Goal: Transaction & Acquisition: Obtain resource

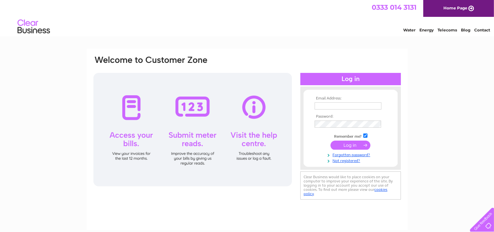
type input "info@metrovets.co.uk"
click at [364, 144] on input "submit" at bounding box center [351, 145] width 40 height 9
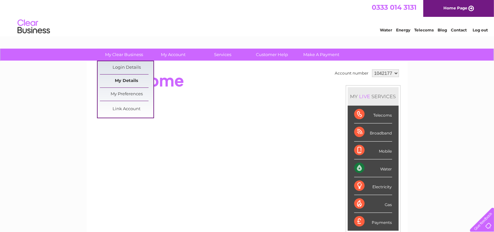
click at [129, 79] on link "My Details" at bounding box center [127, 81] width 54 height 13
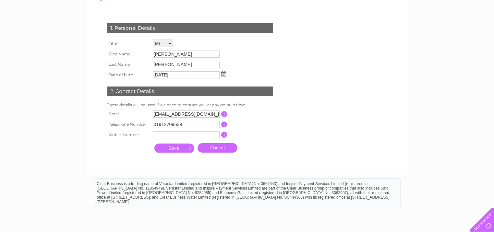
scroll to position [97, 0]
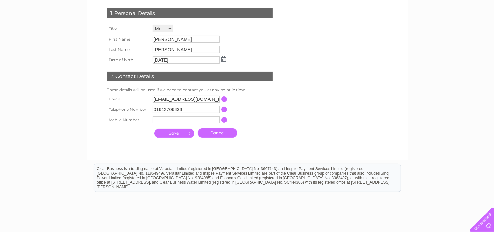
click at [220, 137] on link "Cancel" at bounding box center [218, 133] width 40 height 9
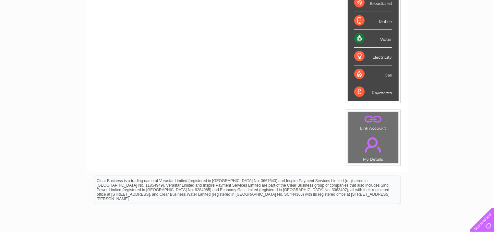
scroll to position [97, 0]
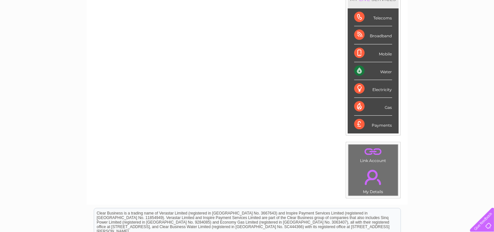
click at [383, 69] on div "Water" at bounding box center [374, 71] width 38 height 18
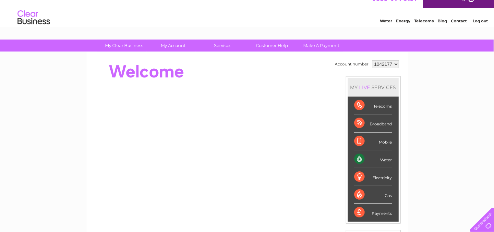
scroll to position [0, 0]
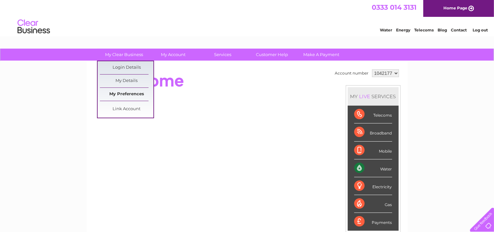
click at [141, 94] on link "My Preferences" at bounding box center [127, 94] width 54 height 13
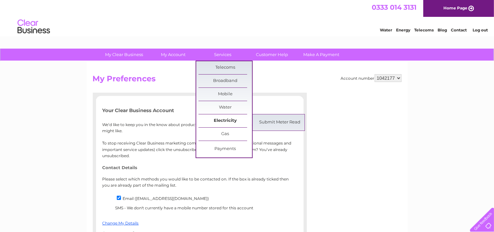
click at [221, 121] on link "Electricity" at bounding box center [226, 121] width 54 height 13
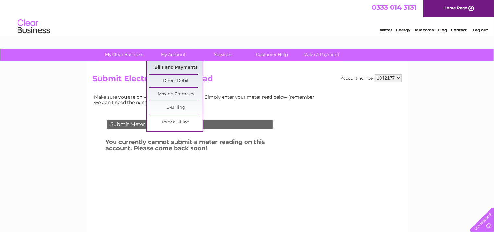
click at [180, 63] on link "Bills and Payments" at bounding box center [176, 67] width 54 height 13
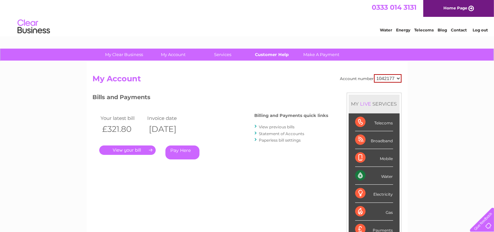
click at [284, 53] on link "Customer Help" at bounding box center [272, 55] width 54 height 12
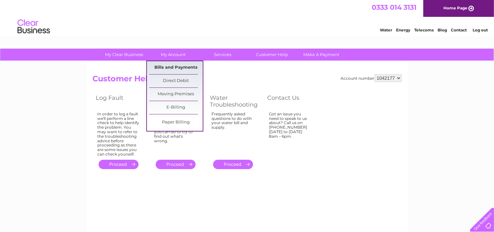
click at [184, 67] on link "Bills and Payments" at bounding box center [176, 67] width 54 height 13
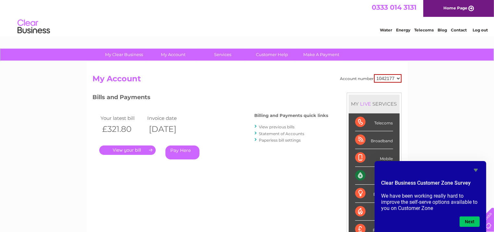
click at [142, 150] on link "." at bounding box center [127, 150] width 56 height 9
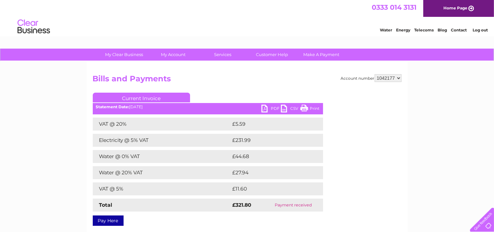
click at [272, 109] on link "PDF" at bounding box center [271, 109] width 19 height 9
